Goal: Task Accomplishment & Management: Use online tool/utility

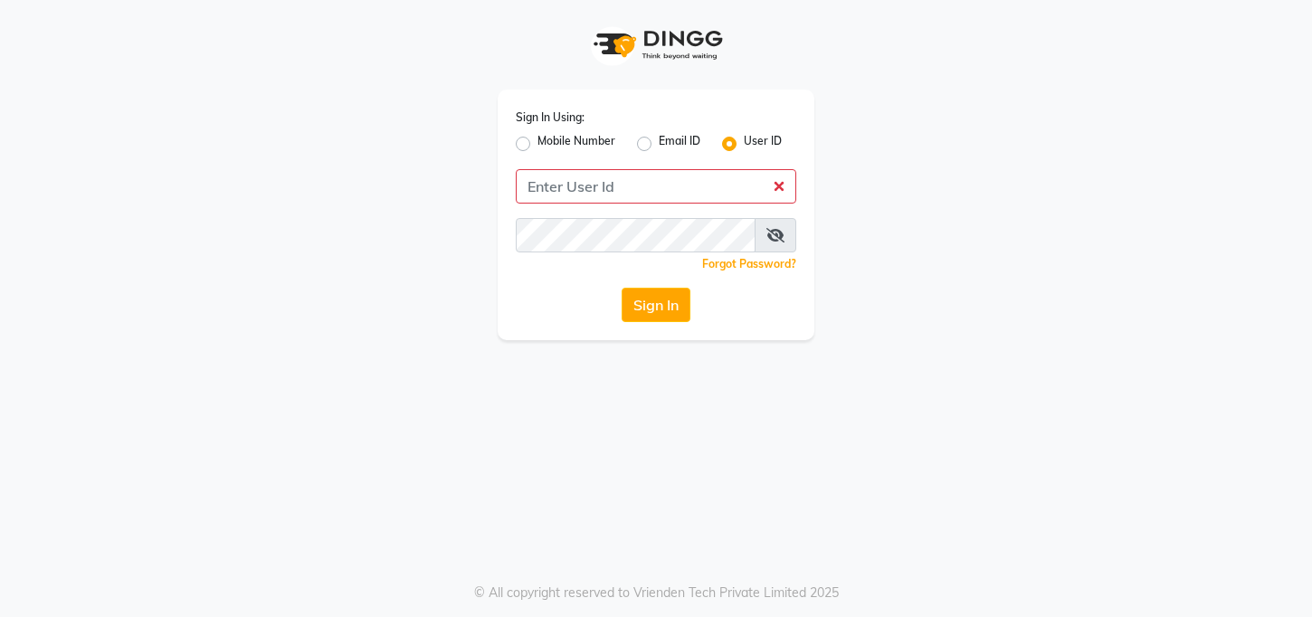
click at [404, 326] on div "Sign In Using: Mobile Number Email ID User ID Remember me Forgot Password? Sign…" at bounding box center [655, 170] width 1031 height 340
click at [559, 180] on input "Username" at bounding box center [656, 186] width 280 height 34
type input "jclash221"
type input "jclash"
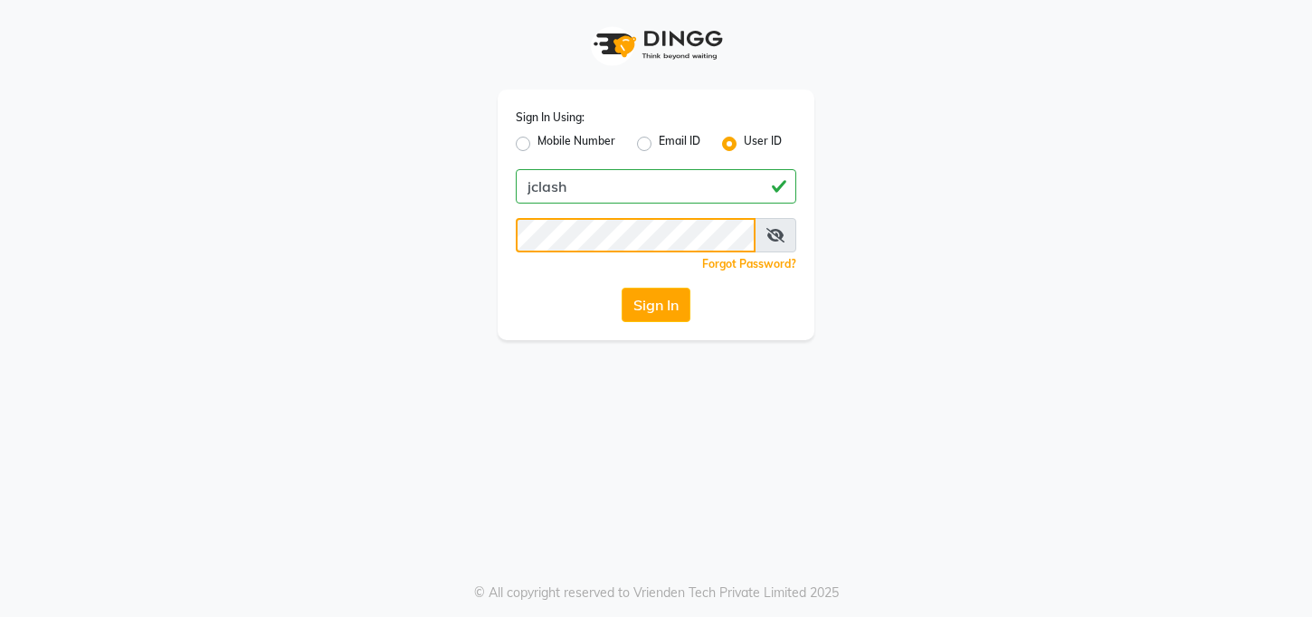
click at [655, 305] on button "Sign In" at bounding box center [655, 305] width 69 height 34
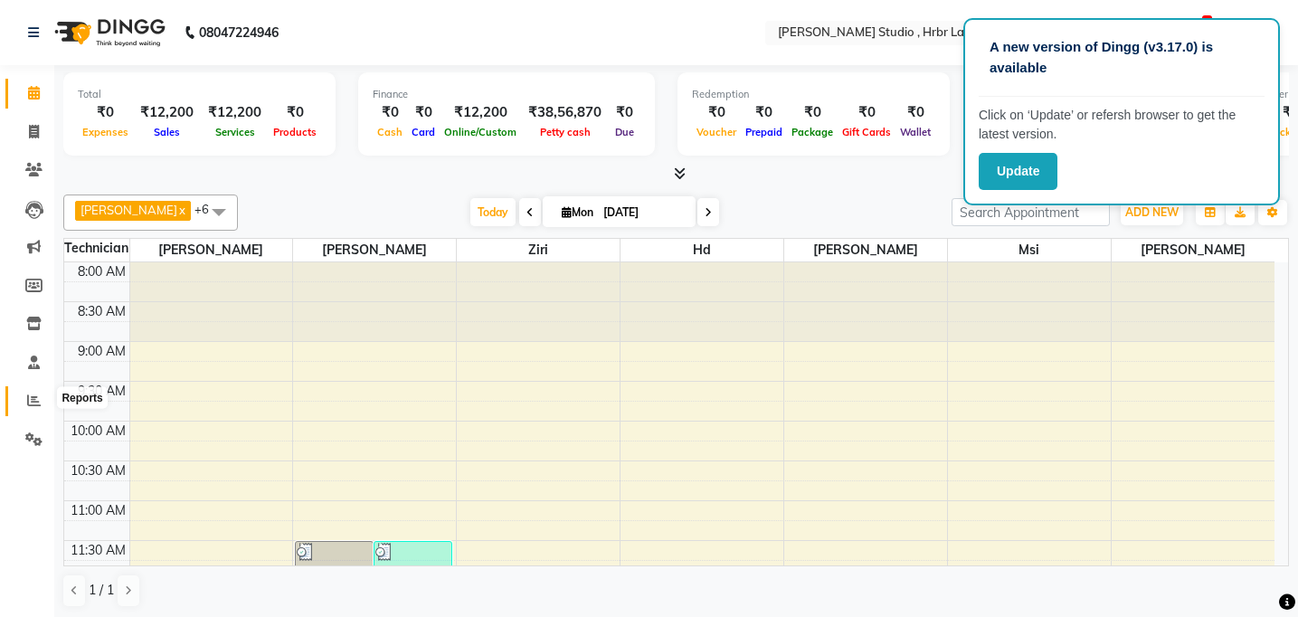
click at [40, 393] on icon at bounding box center [34, 400] width 14 height 14
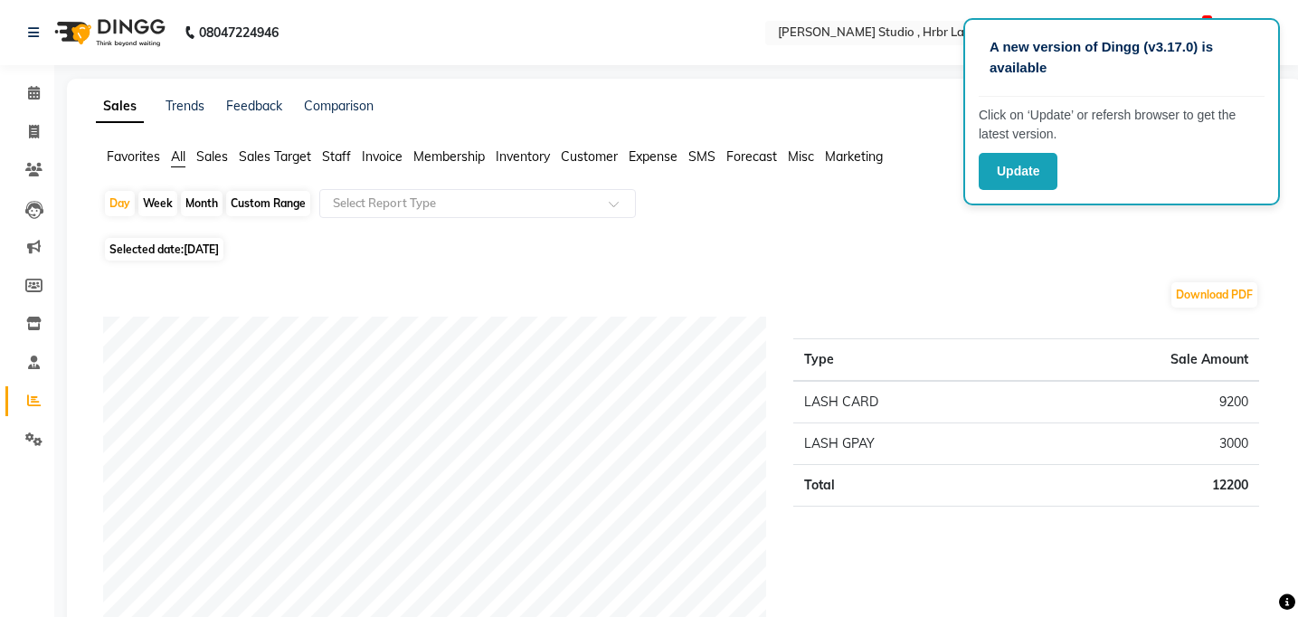
click at [782, 205] on div "Day Week Month Custom Range Select Report Type" at bounding box center [684, 210] width 1163 height 43
click at [207, 211] on div "Month" at bounding box center [202, 203] width 42 height 25
select select "9"
select select "2025"
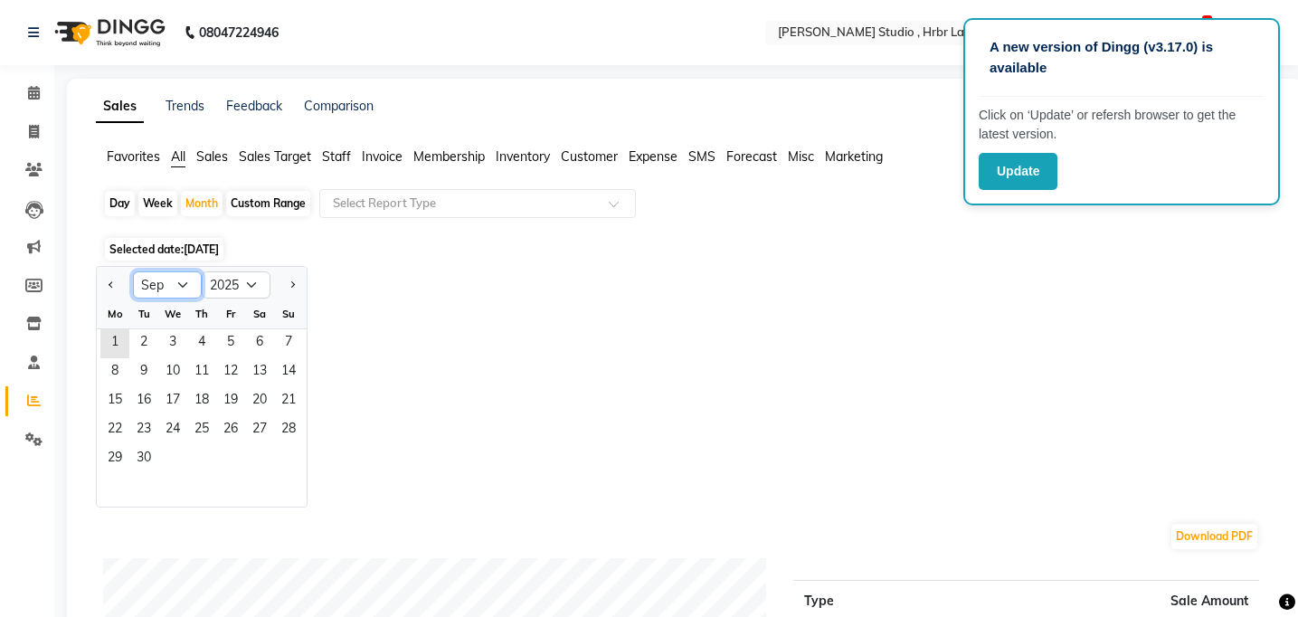
select select "8"
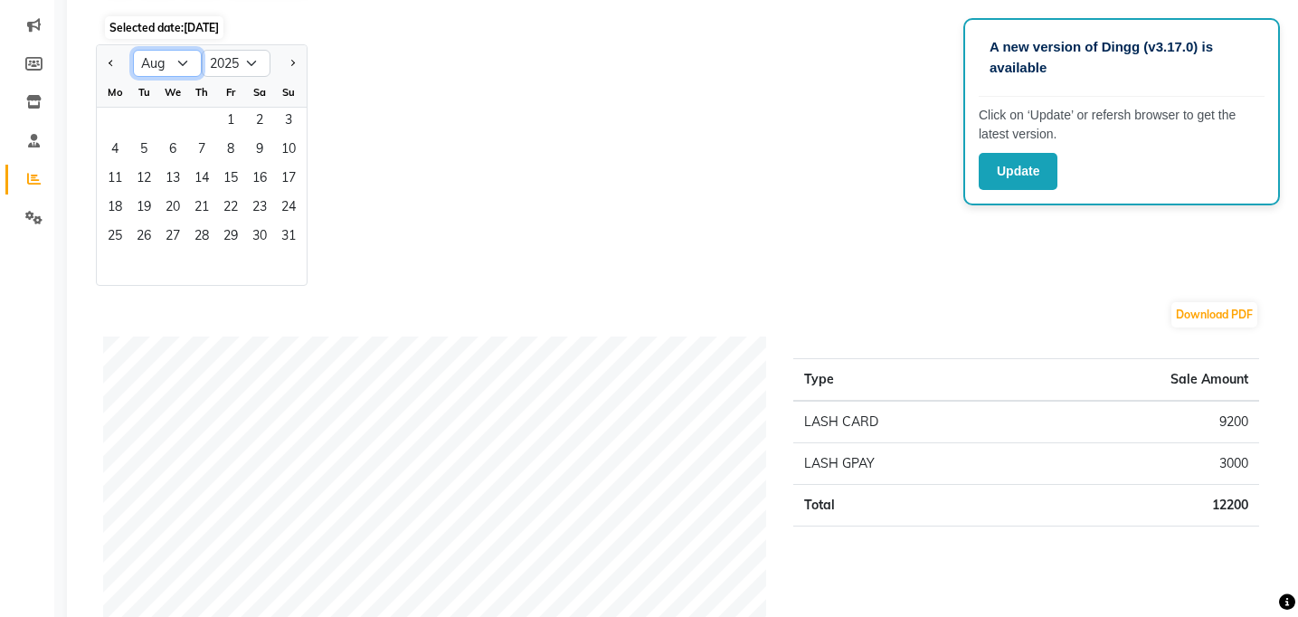
scroll to position [181, 0]
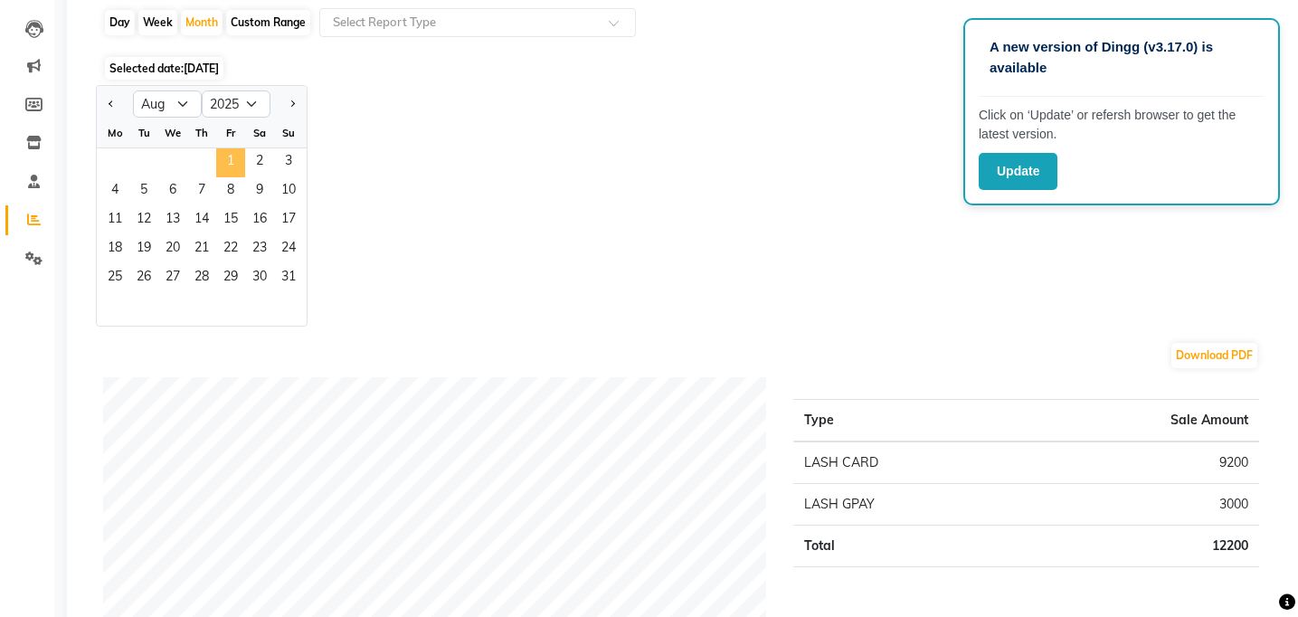
click at [232, 168] on span "1" at bounding box center [230, 162] width 29 height 29
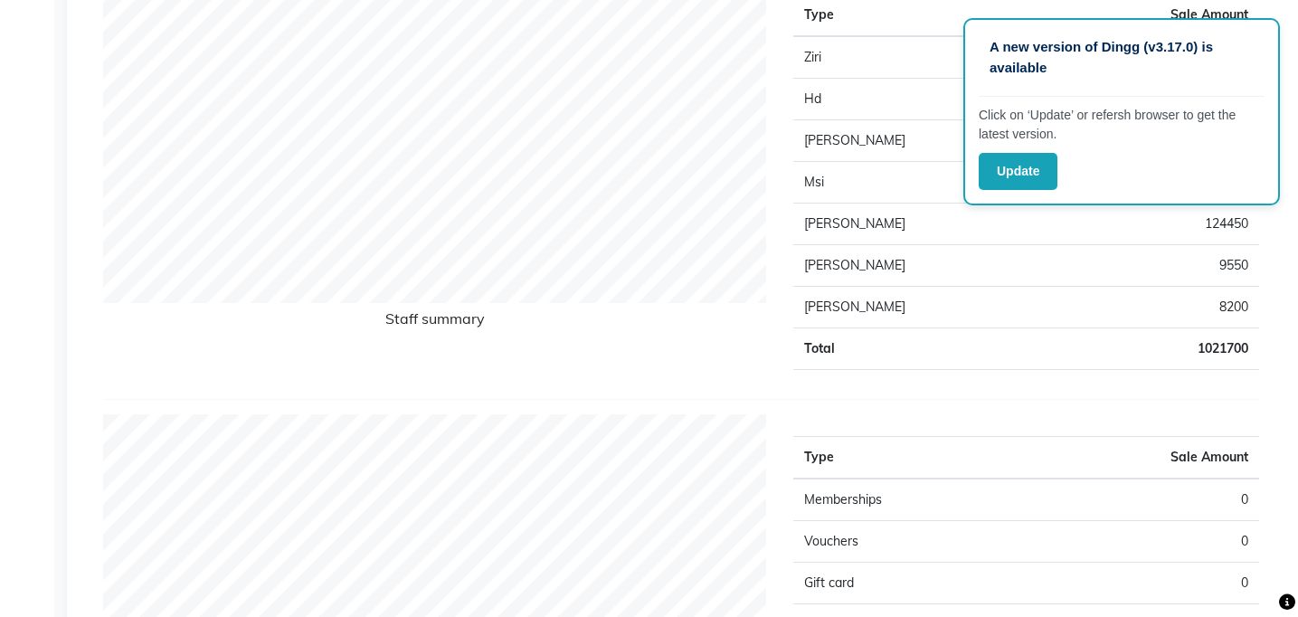
scroll to position [561, 0]
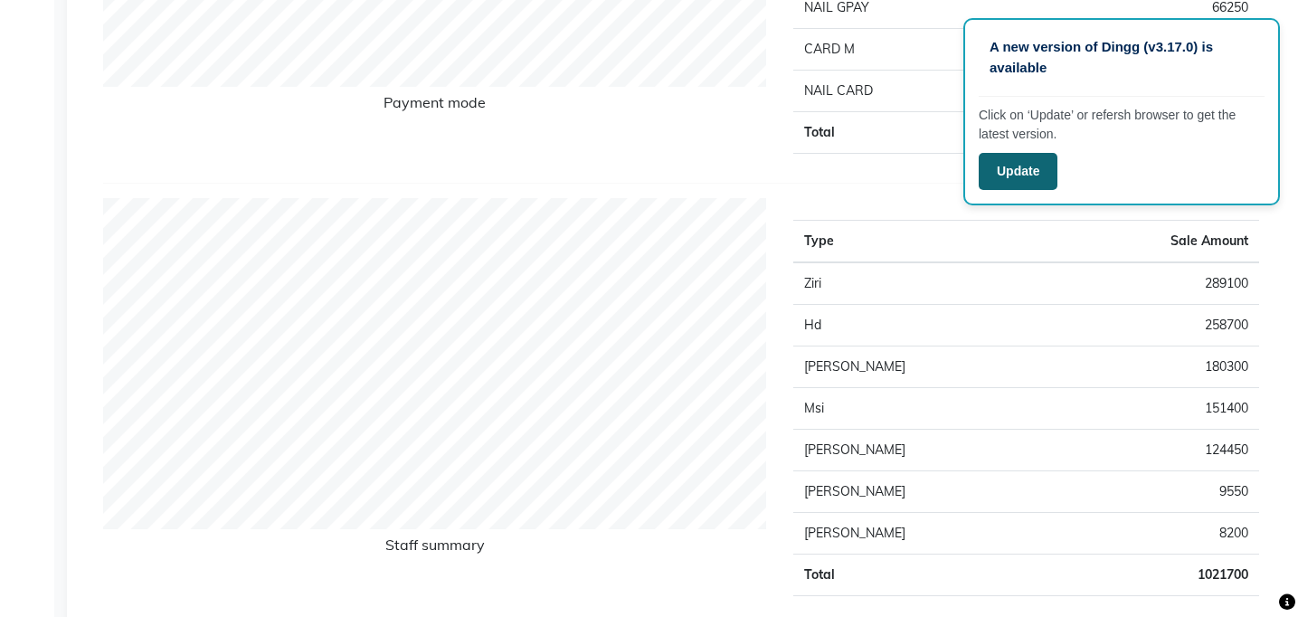
click at [1034, 175] on button "Update" at bounding box center [1018, 171] width 79 height 37
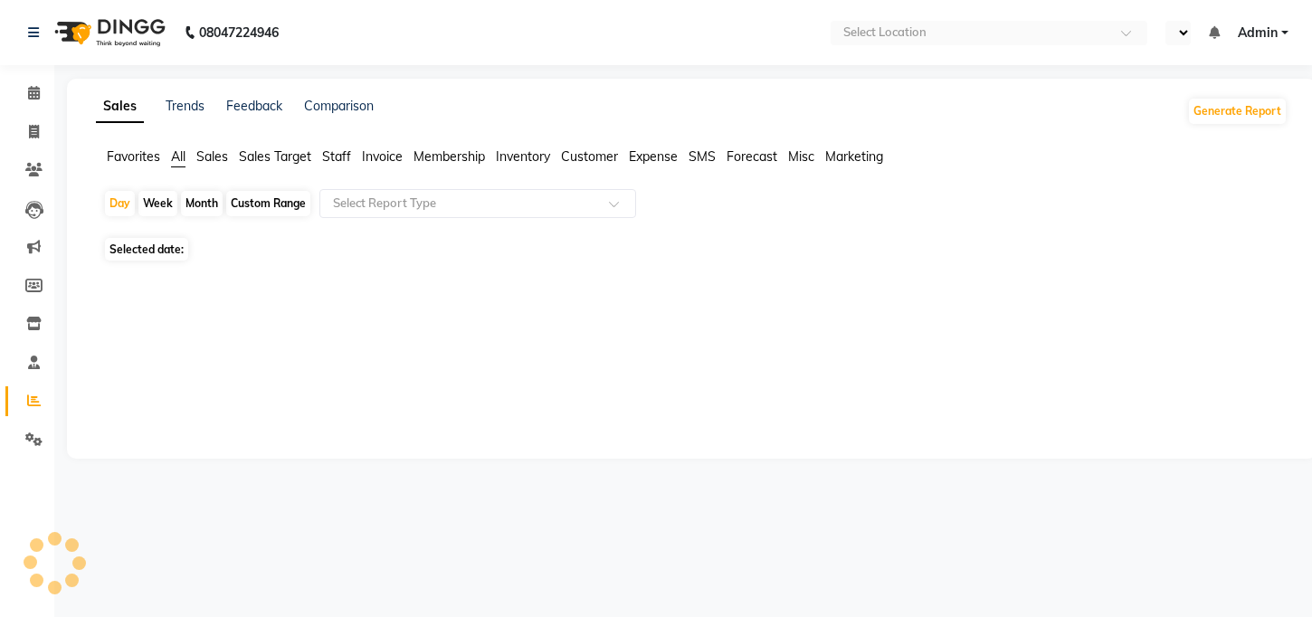
select select "en"
